Goal: Task Accomplishment & Management: Manage account settings

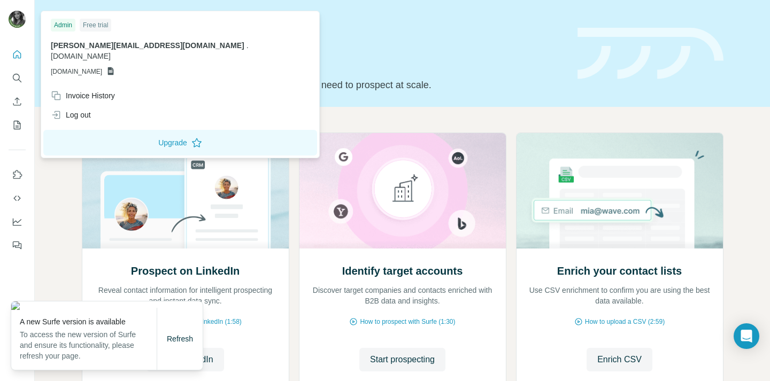
click at [14, 27] on img at bounding box center [17, 19] width 17 height 17
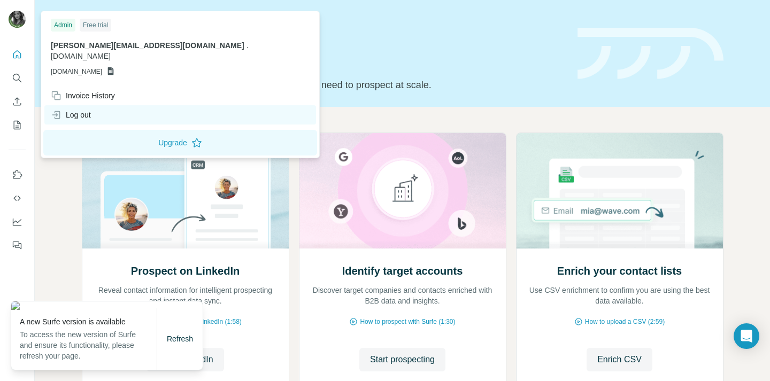
click at [83, 110] on div "Log out" at bounding box center [71, 115] width 40 height 11
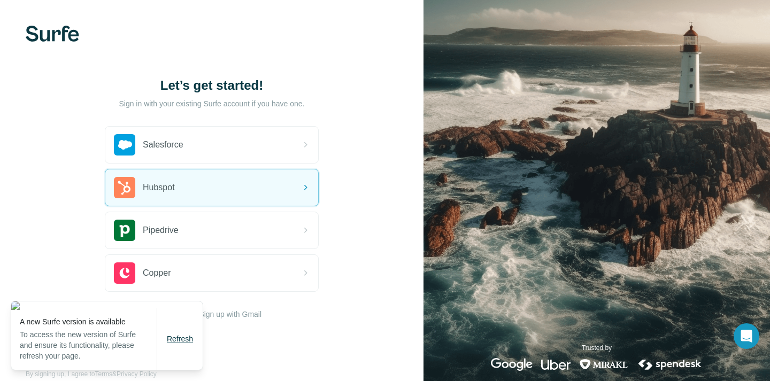
click at [190, 340] on span "Refresh" at bounding box center [180, 339] width 26 height 9
